Goal: Task Accomplishment & Management: Manage account settings

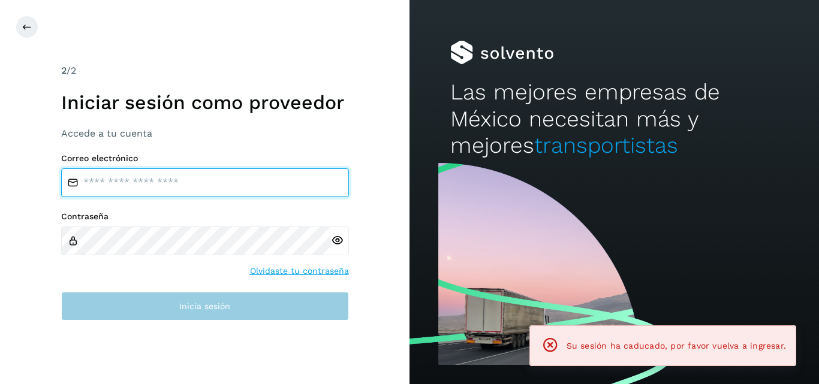
type input "**********"
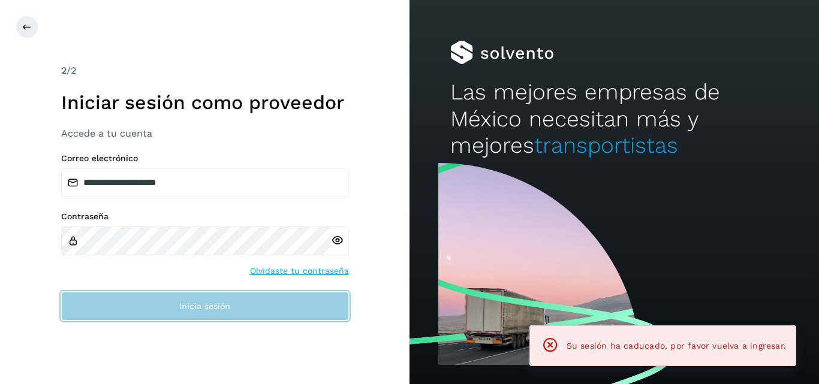
click at [169, 317] on button "Inicia sesión" at bounding box center [205, 306] width 288 height 29
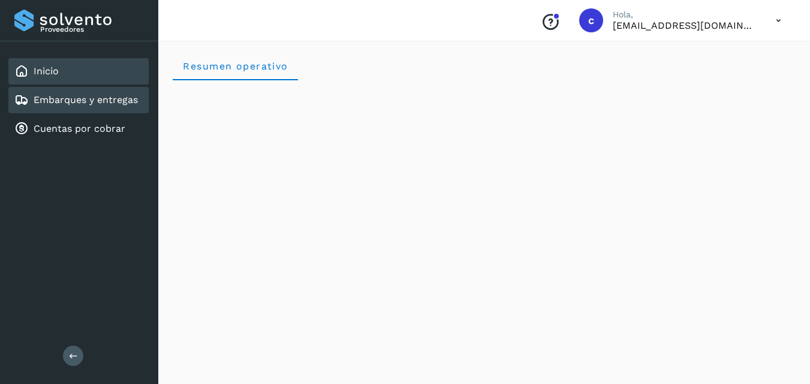
click at [57, 106] on link "Embarques y entregas" at bounding box center [86, 99] width 104 height 11
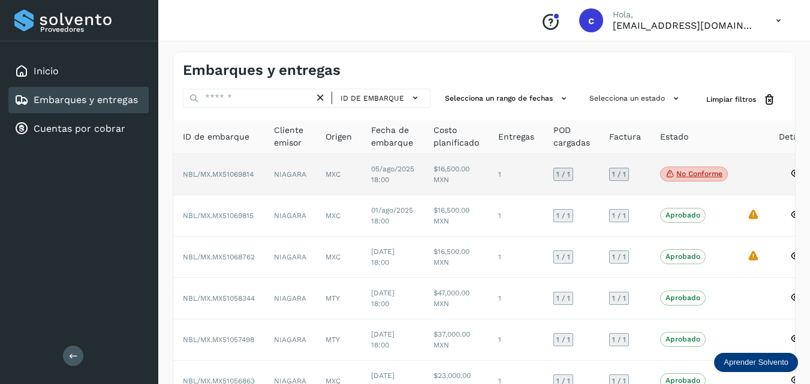
click at [682, 173] on p "No conforme" at bounding box center [699, 174] width 46 height 8
